Goal: Task Accomplishment & Management: Manage account settings

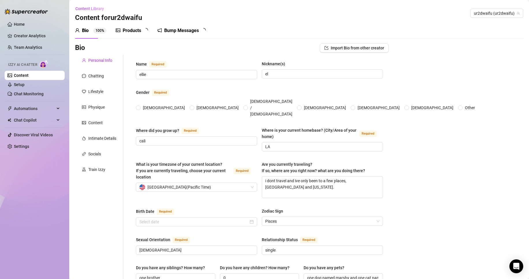
type input "ellie"
type input "el"
type input "cali"
type input "LA"
type textarea "i dont travel and ive only been to a few places, [GEOGRAPHIC_DATA] and [US_STAT…"
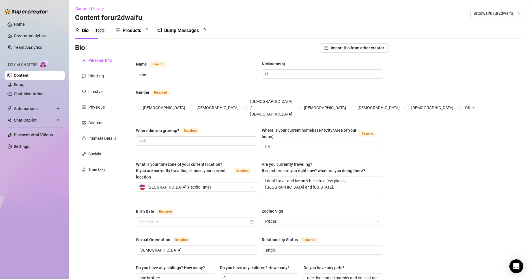
type input "[DEMOGRAPHIC_DATA]"
type input "single"
type input "one brother"
type input "0"
type input "one dog named marshy and one cat named jelly bean"
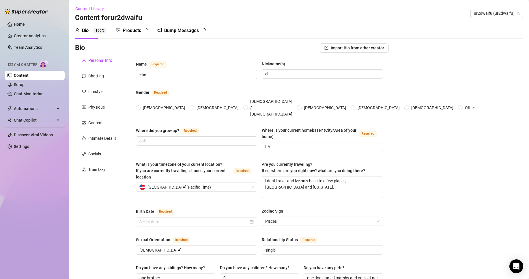
type input "just this, making content"
type input "i havent had any"
type input "i finished high school and dropped out of college"
type input "i am [DEMOGRAPHIC_DATA]"
type input "do whatever makes you happy as long as it isnt hurting anyone."
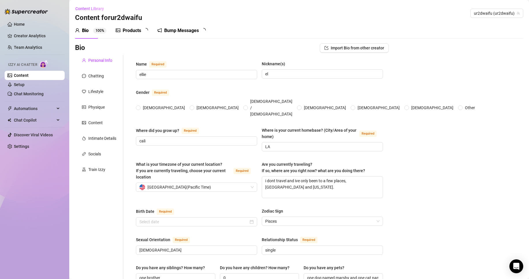
type textarea "to be strong and sexy. id like to try lots of new foods as well. I can speak a …"
type textarea "this one time i decided to skate down a hill and fell and got 7 stitches and ro…"
type textarea "I'm a vegetarian, i been vegetarian since middle school."
type textarea "im a homebody, i love staying home. I dont do any in person stuff or video call…"
radio input "true"
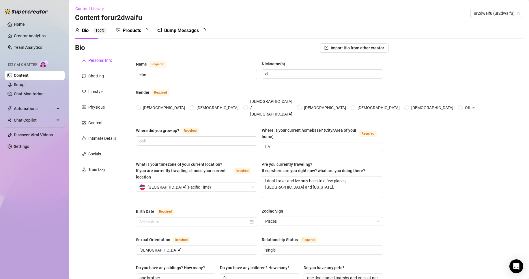
type input "[DATE]"
click at [44, 95] on link "Chat Monitoring" at bounding box center [29, 93] width 30 height 5
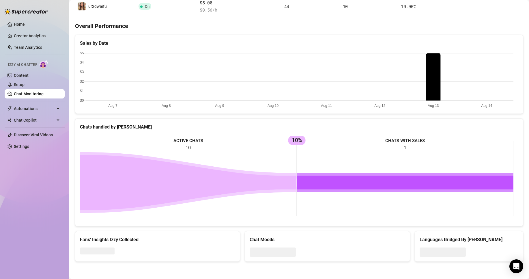
scroll to position [17, 0]
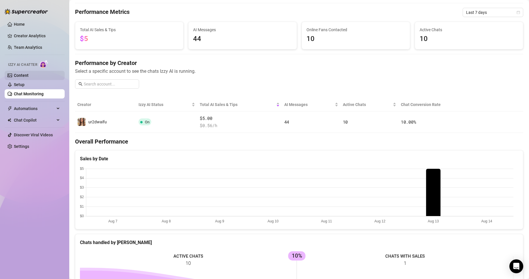
click at [29, 75] on link "Content" at bounding box center [21, 75] width 15 height 5
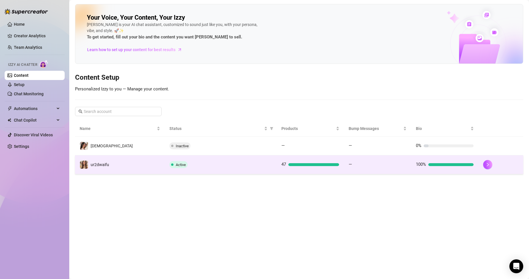
click at [140, 173] on td "ur2dwaifu" at bounding box center [120, 164] width 90 height 19
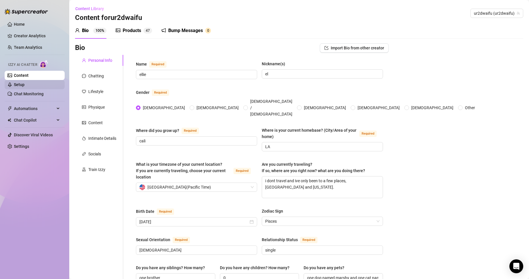
click at [25, 84] on link "Setup" at bounding box center [19, 84] width 11 height 5
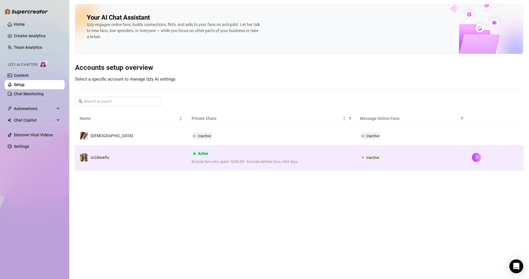
click at [230, 164] on span "Exclude fans who spent >$300.00 • Exclude old-time fans >365 days" at bounding box center [270, 161] width 159 height 5
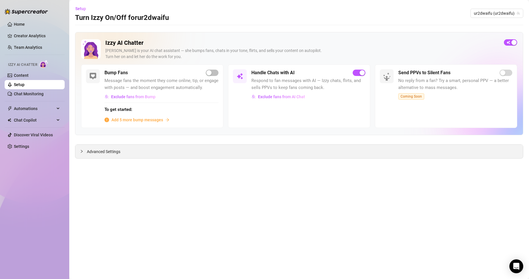
click at [170, 149] on div "Advanced Settings" at bounding box center [298, 151] width 447 height 14
click at [108, 151] on span "Advanced Settings" at bounding box center [103, 151] width 33 height 6
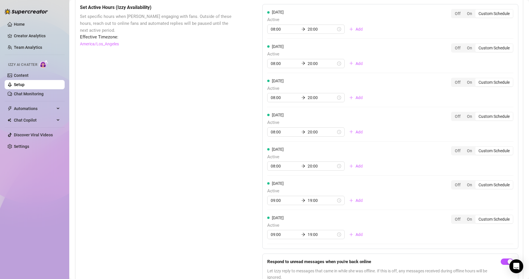
scroll to position [451, 0]
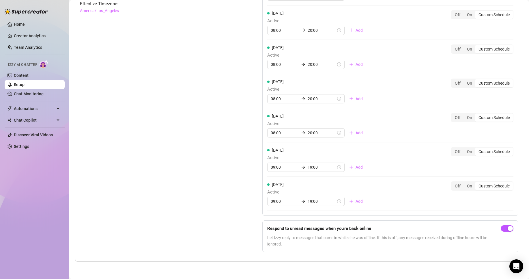
click at [500, 232] on div at bounding box center [506, 236] width 13 height 22
click at [507, 230] on div "button" at bounding box center [509, 228] width 5 height 5
click at [502, 230] on span "button" at bounding box center [506, 228] width 13 height 6
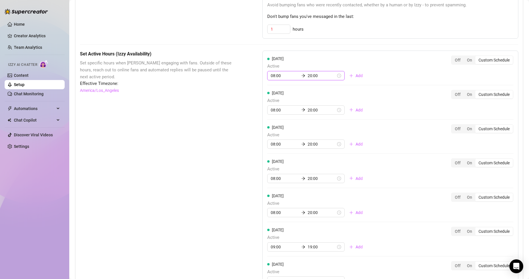
click at [276, 79] on input "08:00" at bounding box center [285, 75] width 28 height 6
type input "08:00"
click at [225, 133] on div "Set Active Hours (Izzy Availability) Set specific hours when Izzy engaging with…" at bounding box center [156, 193] width 153 height 286
click at [356, 80] on button "Add" at bounding box center [355, 75] width 23 height 9
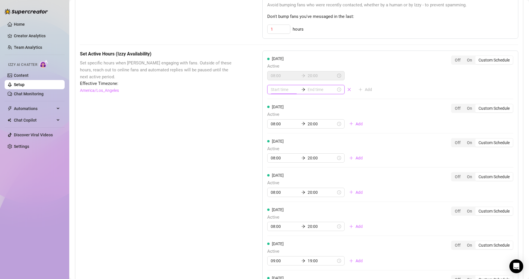
click at [284, 93] on input at bounding box center [285, 89] width 28 height 6
type input "23:00"
type input "00:00"
click at [279, 80] on div "08:00 20:00" at bounding box center [305, 75] width 77 height 9
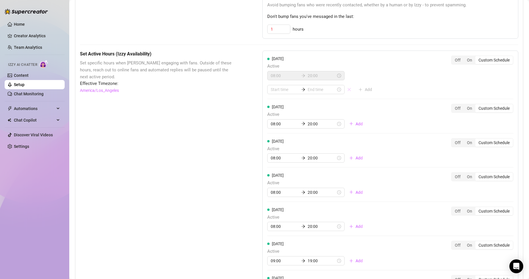
click at [347, 91] on icon "close" at bounding box center [349, 89] width 4 height 4
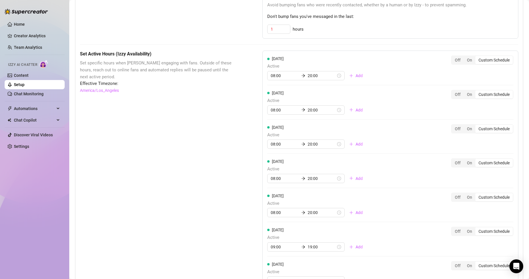
click at [234, 97] on div "Set Active Hours (Izzy Availability) Set specific hours when Izzy engaging with…" at bounding box center [299, 193] width 438 height 286
click at [29, 93] on link "Chat Monitoring" at bounding box center [29, 93] width 30 height 5
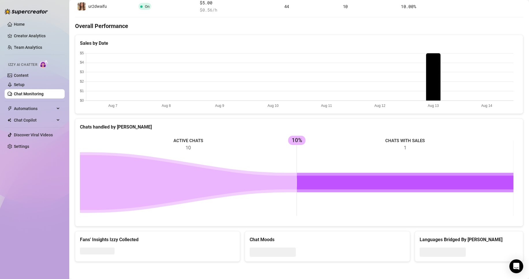
scroll to position [216, 0]
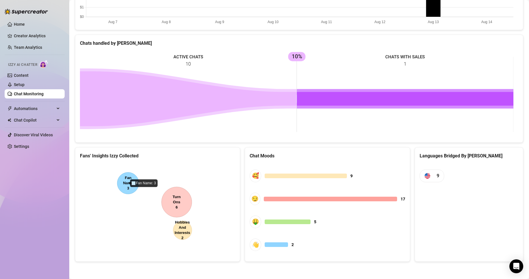
click at [126, 183] on canvas at bounding box center [156, 207] width 153 height 87
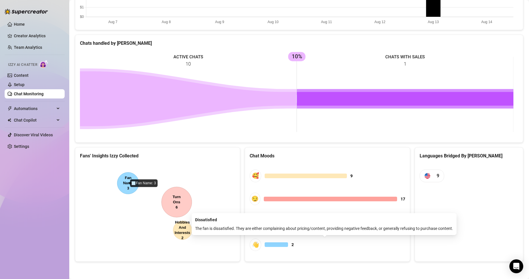
click at [285, 243] on div at bounding box center [275, 244] width 23 height 5
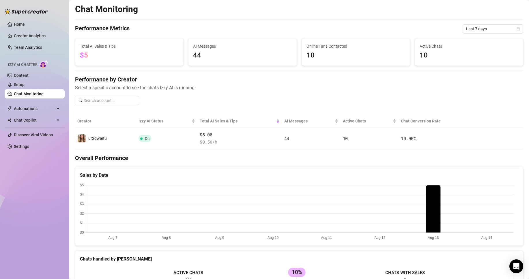
scroll to position [0, 0]
drag, startPoint x: 211, startPoint y: 56, endPoint x: 181, endPoint y: 43, distance: 32.4
click at [181, 43] on div "Total AI Sales & Tips $5 AI Messages 44 Online Fans Contacted 10 Active Chats 10" at bounding box center [299, 52] width 452 height 28
click at [202, 55] on span "44" at bounding box center [242, 55] width 99 height 11
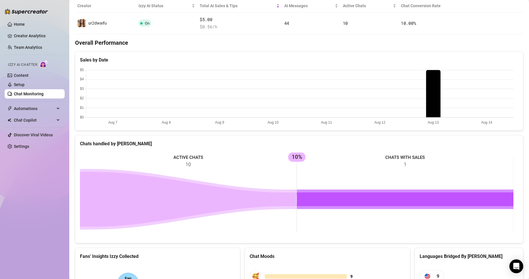
scroll to position [216, 0]
